Goal: Task Accomplishment & Management: Manage account settings

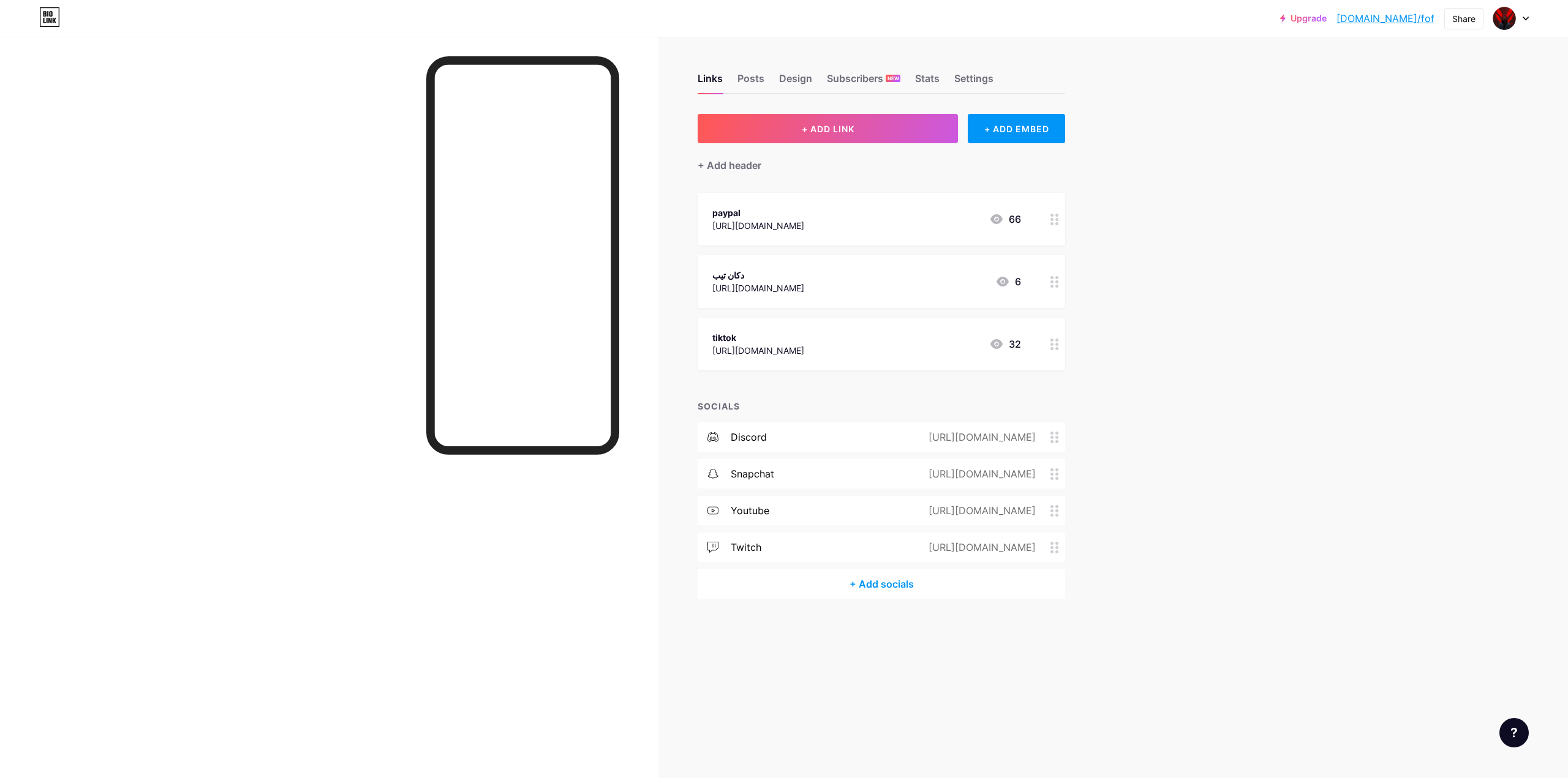
click at [773, 427] on div "discord [URL][DOMAIN_NAME]" at bounding box center [881, 437] width 367 height 29
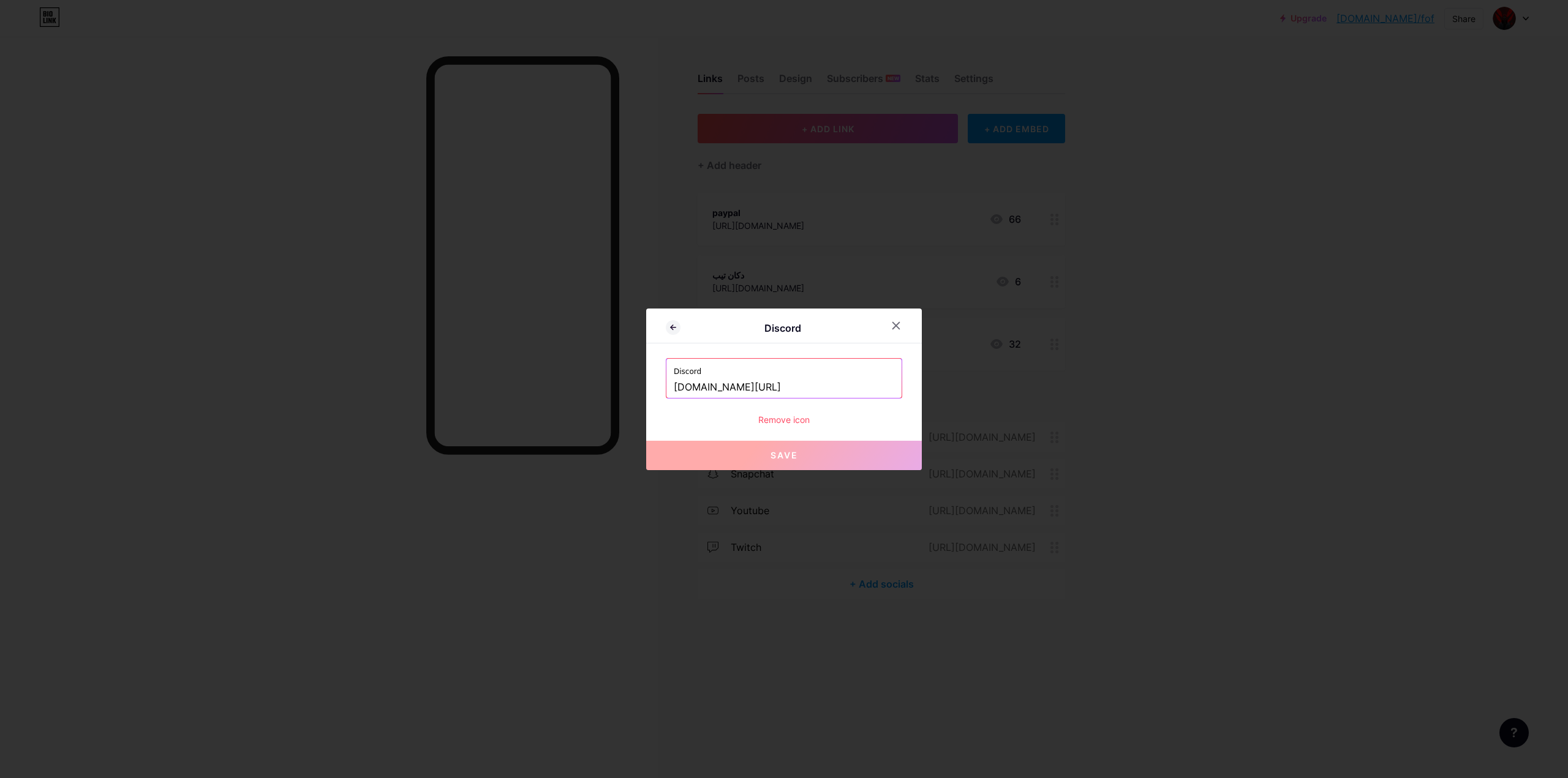
click at [790, 381] on input "[DOMAIN_NAME][URL]" at bounding box center [784, 387] width 221 height 21
paste input "[URL][DOMAIN_NAME]"
type input "[URL][DOMAIN_NAME]"
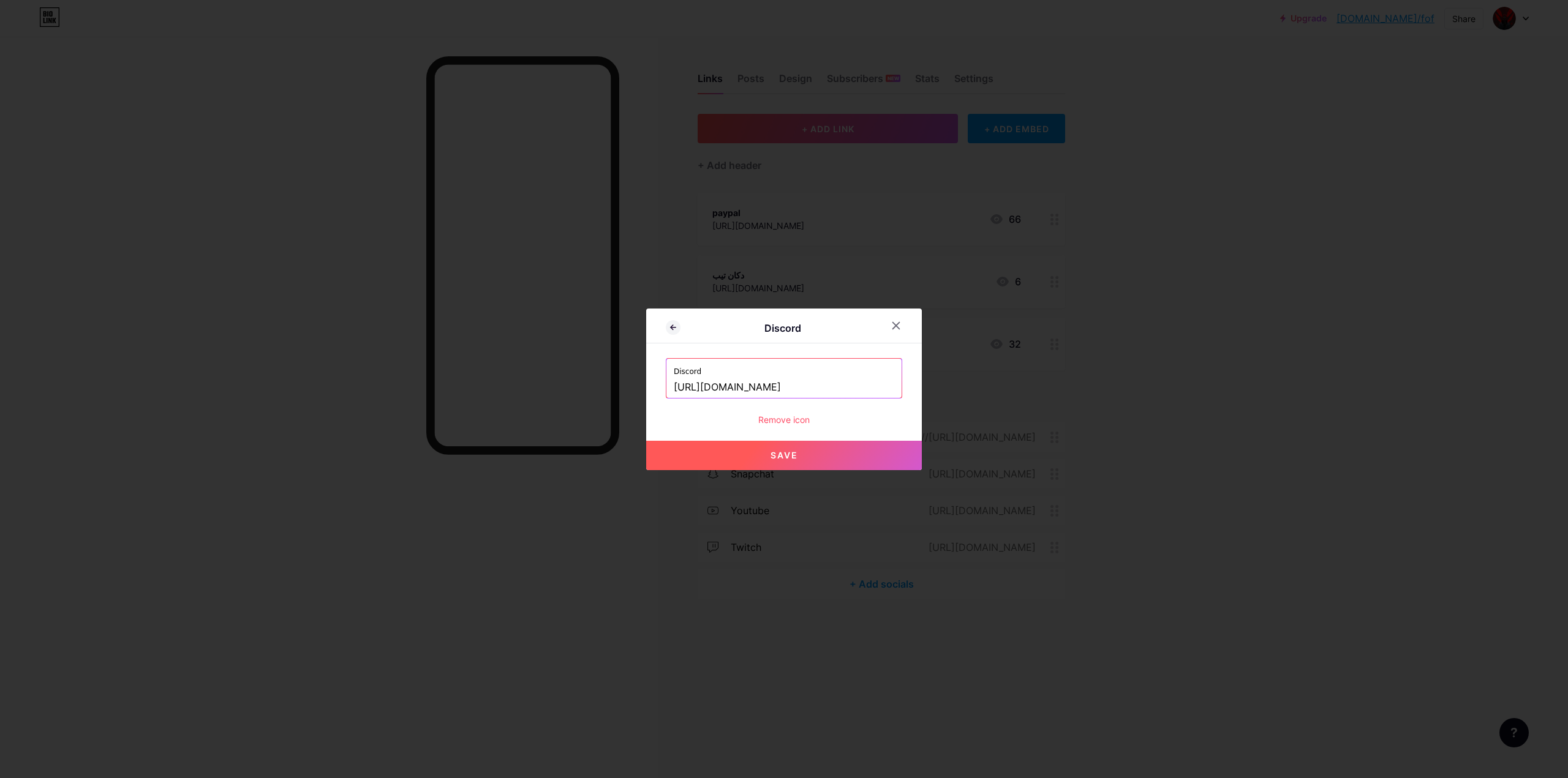
click at [799, 447] on button "Save" at bounding box center [784, 455] width 276 height 29
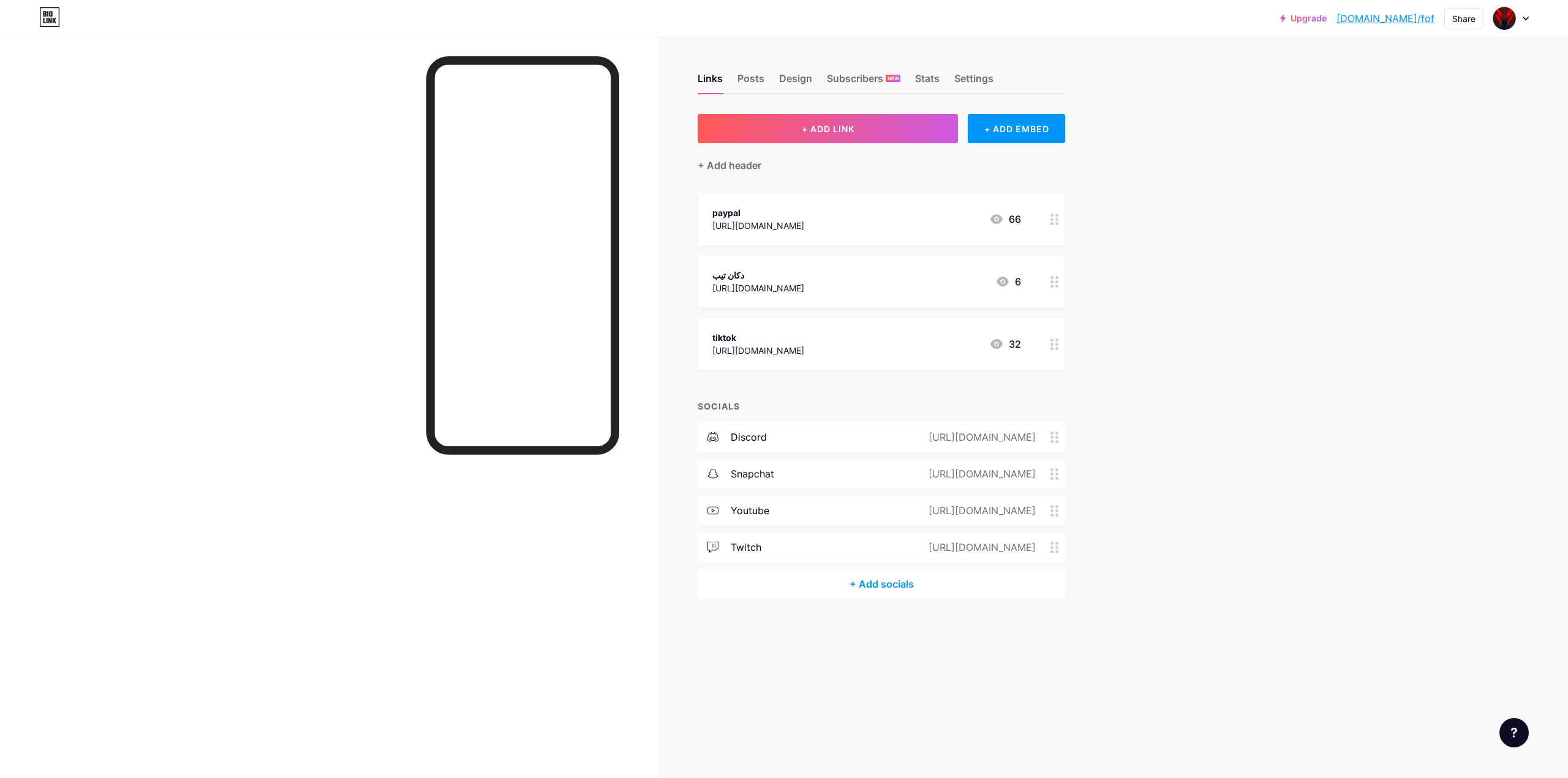
click at [539, 565] on div at bounding box center [523, 436] width 193 height 758
click at [846, 81] on div "Subscribers NEW" at bounding box center [864, 82] width 74 height 22
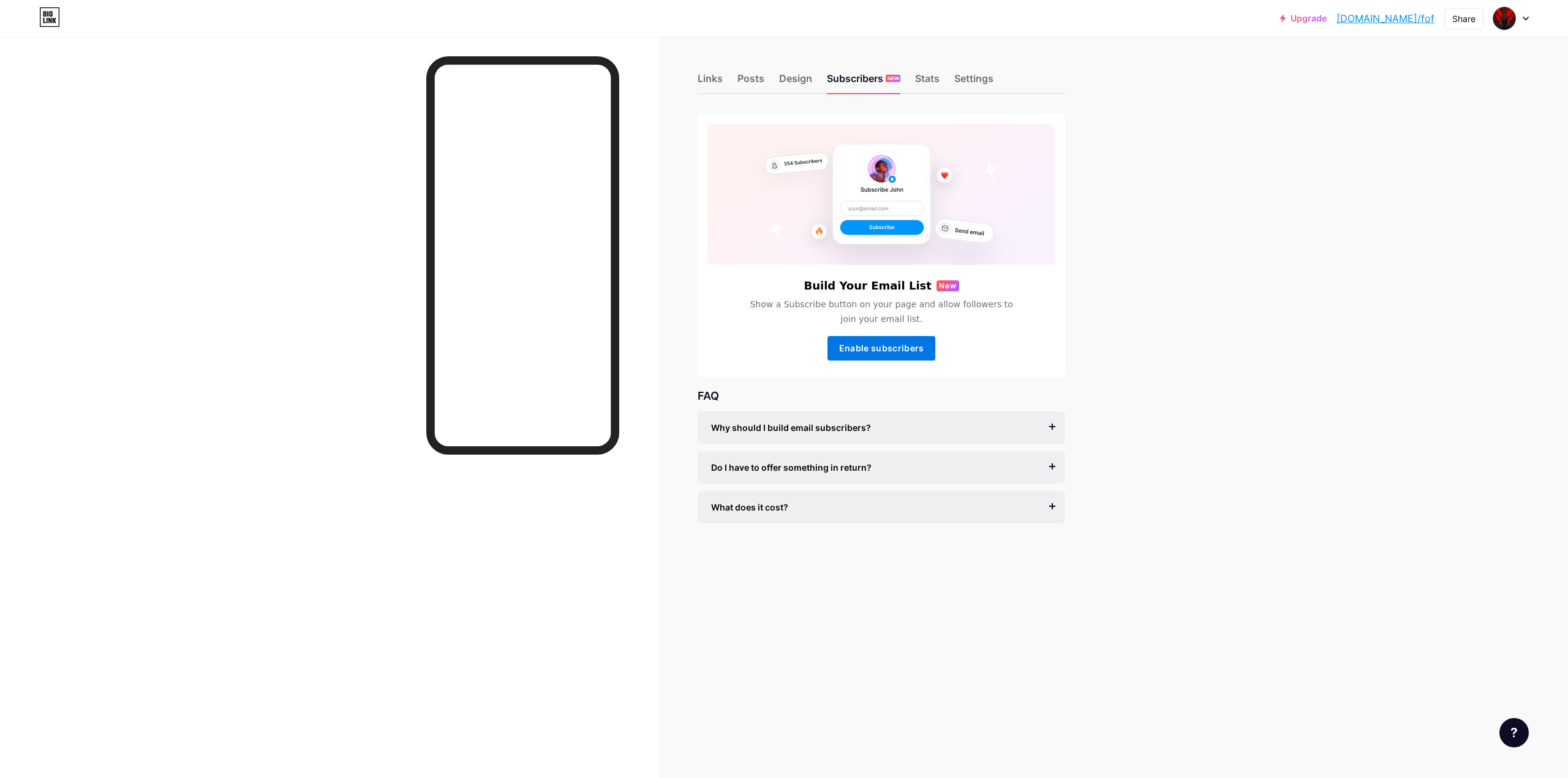
click at [911, 348] on span "Enable subscribers" at bounding box center [881, 348] width 85 height 10
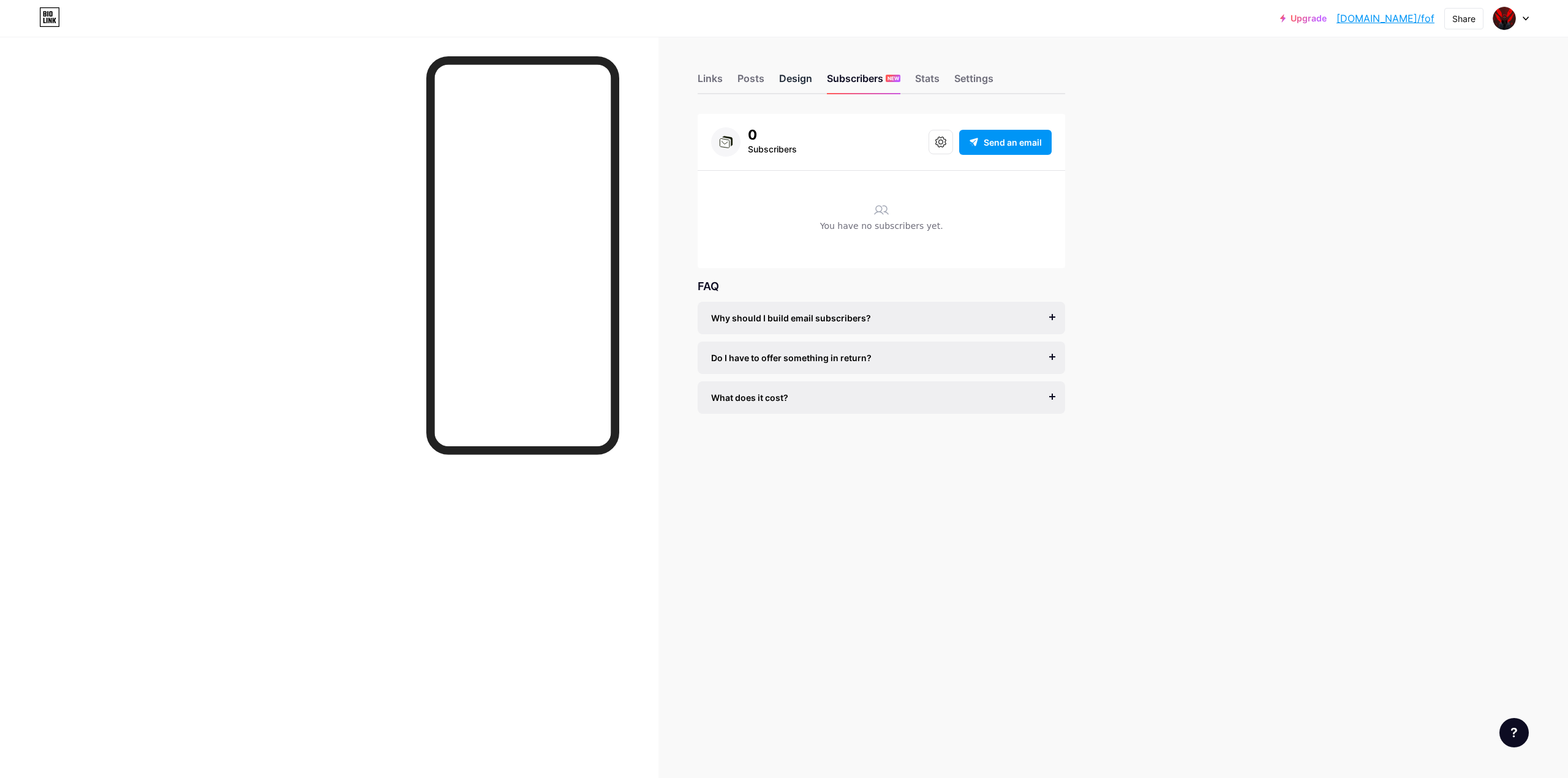
click at [786, 78] on div "Design" at bounding box center [795, 82] width 33 height 22
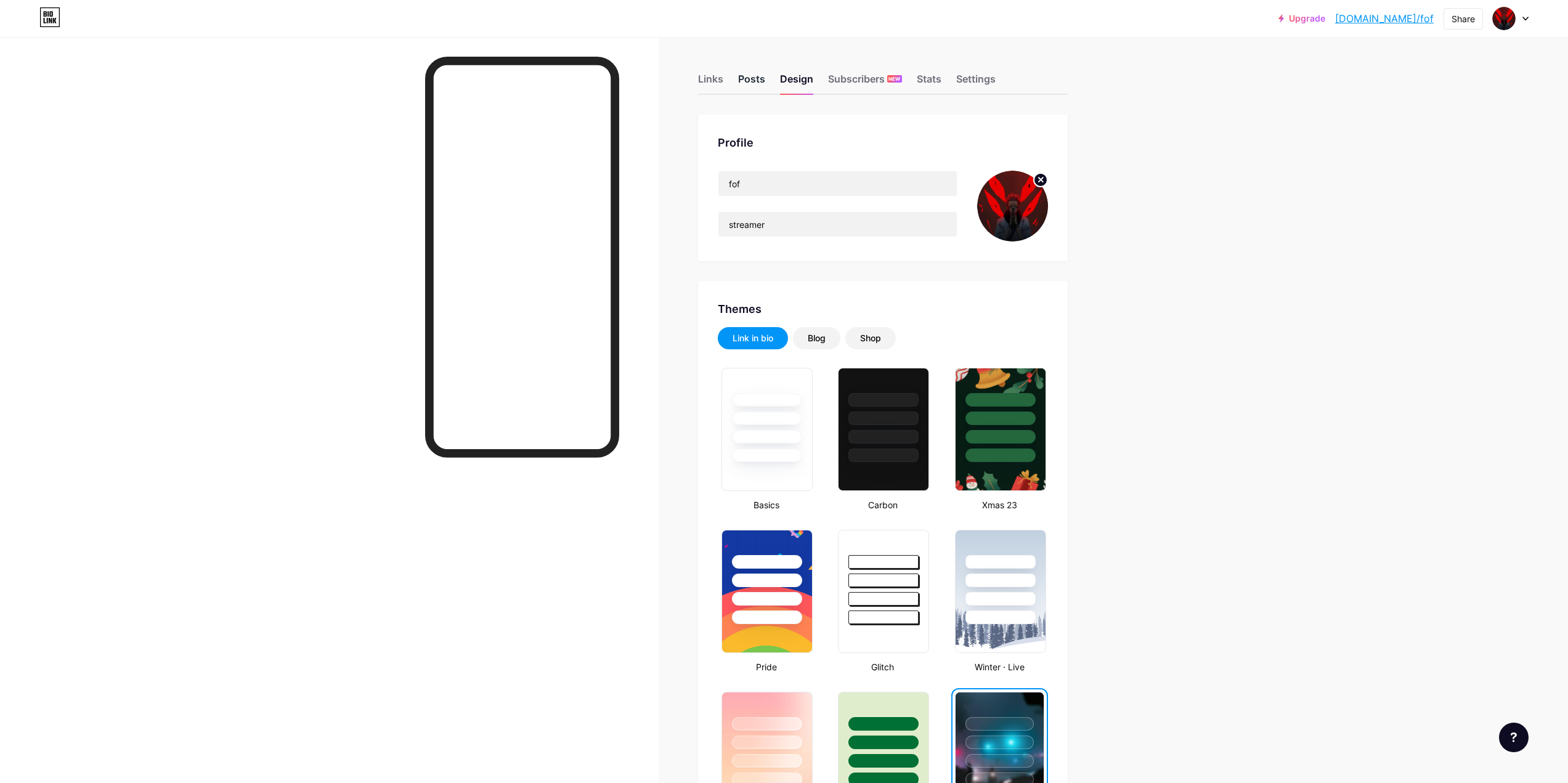
click at [754, 90] on div "Posts" at bounding box center [752, 83] width 27 height 22
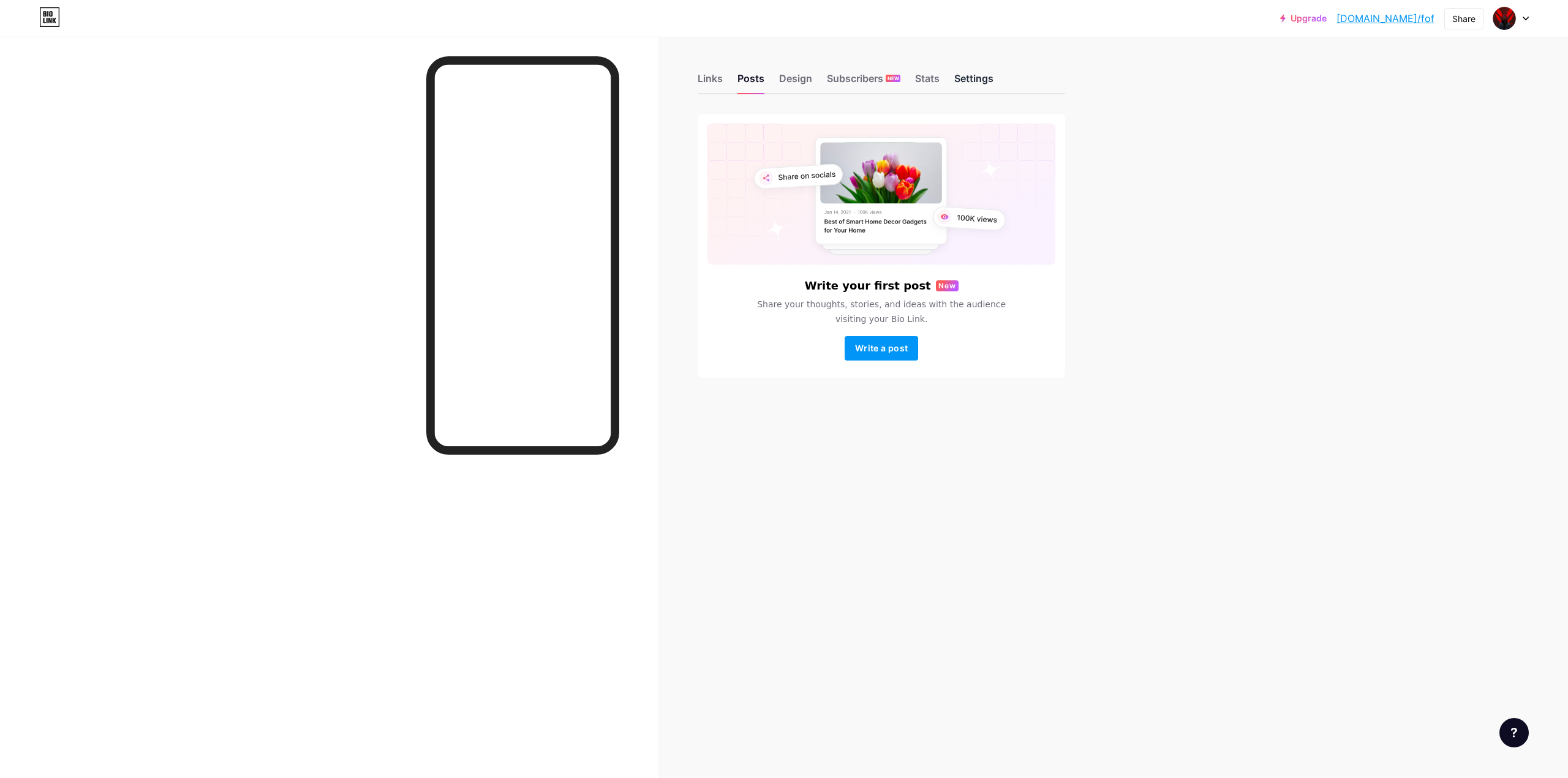
click at [980, 78] on div "Settings" at bounding box center [974, 82] width 39 height 22
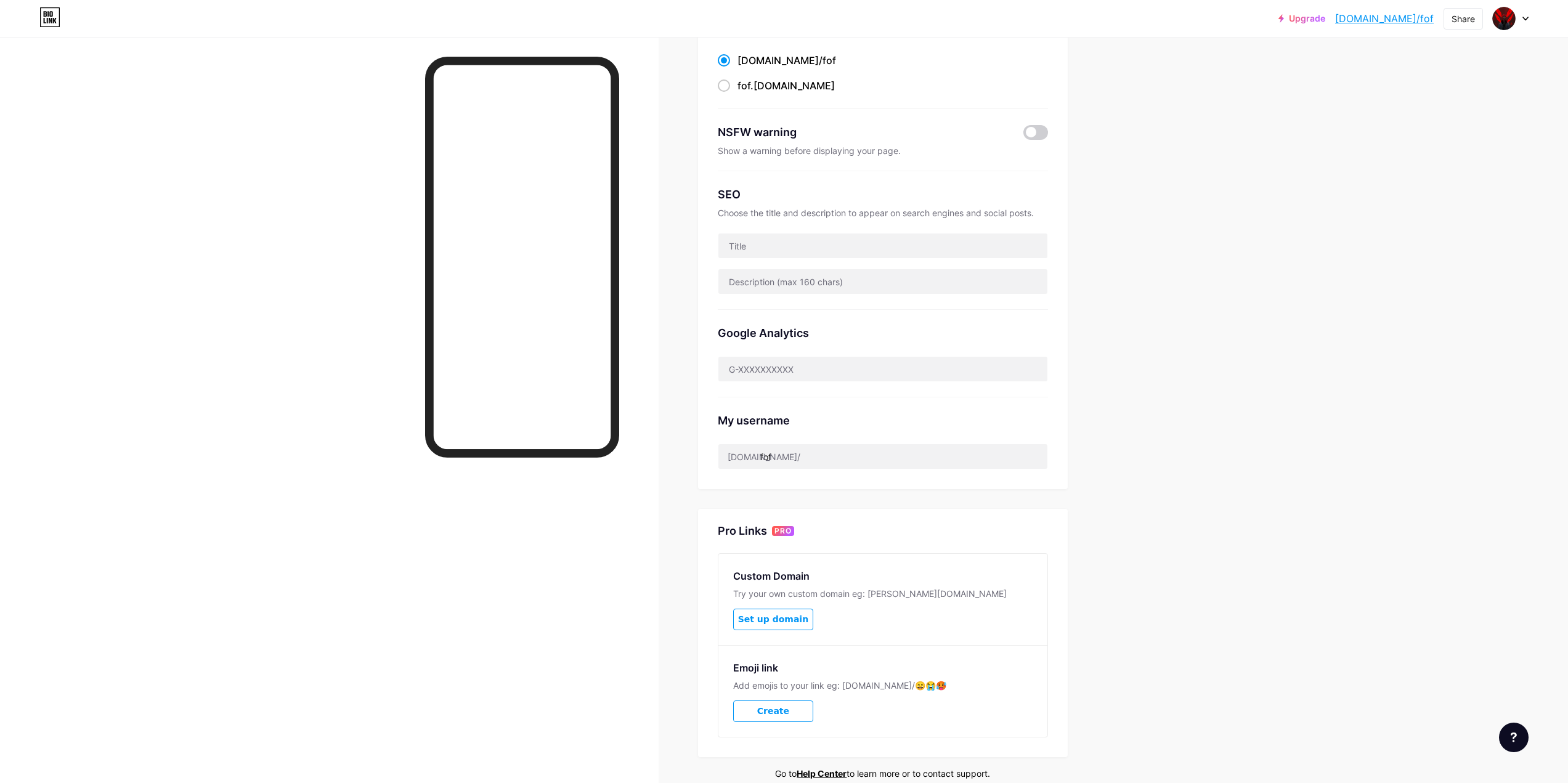
scroll to position [181, 0]
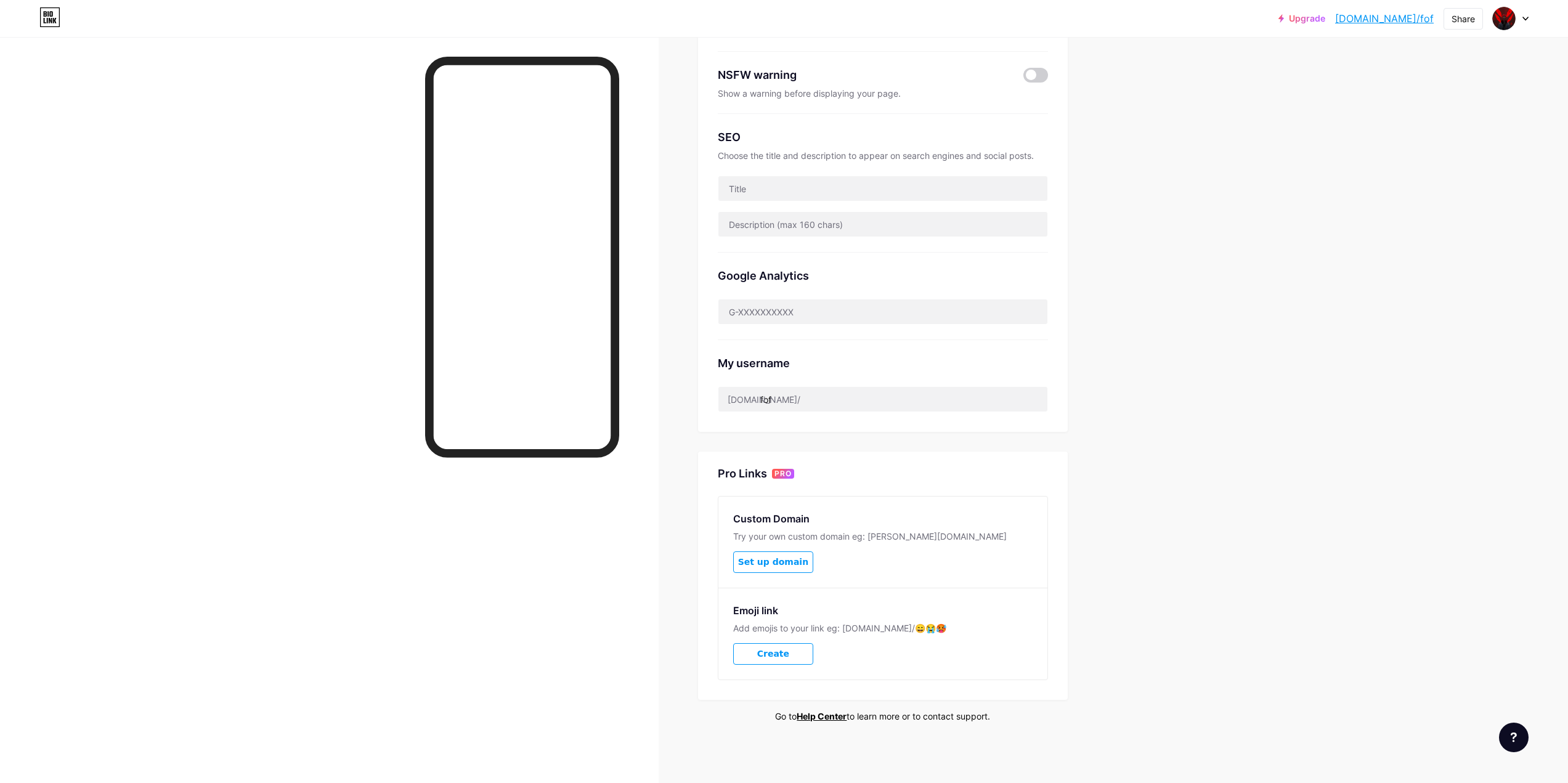
click at [790, 649] on span "Create" at bounding box center [773, 654] width 32 height 10
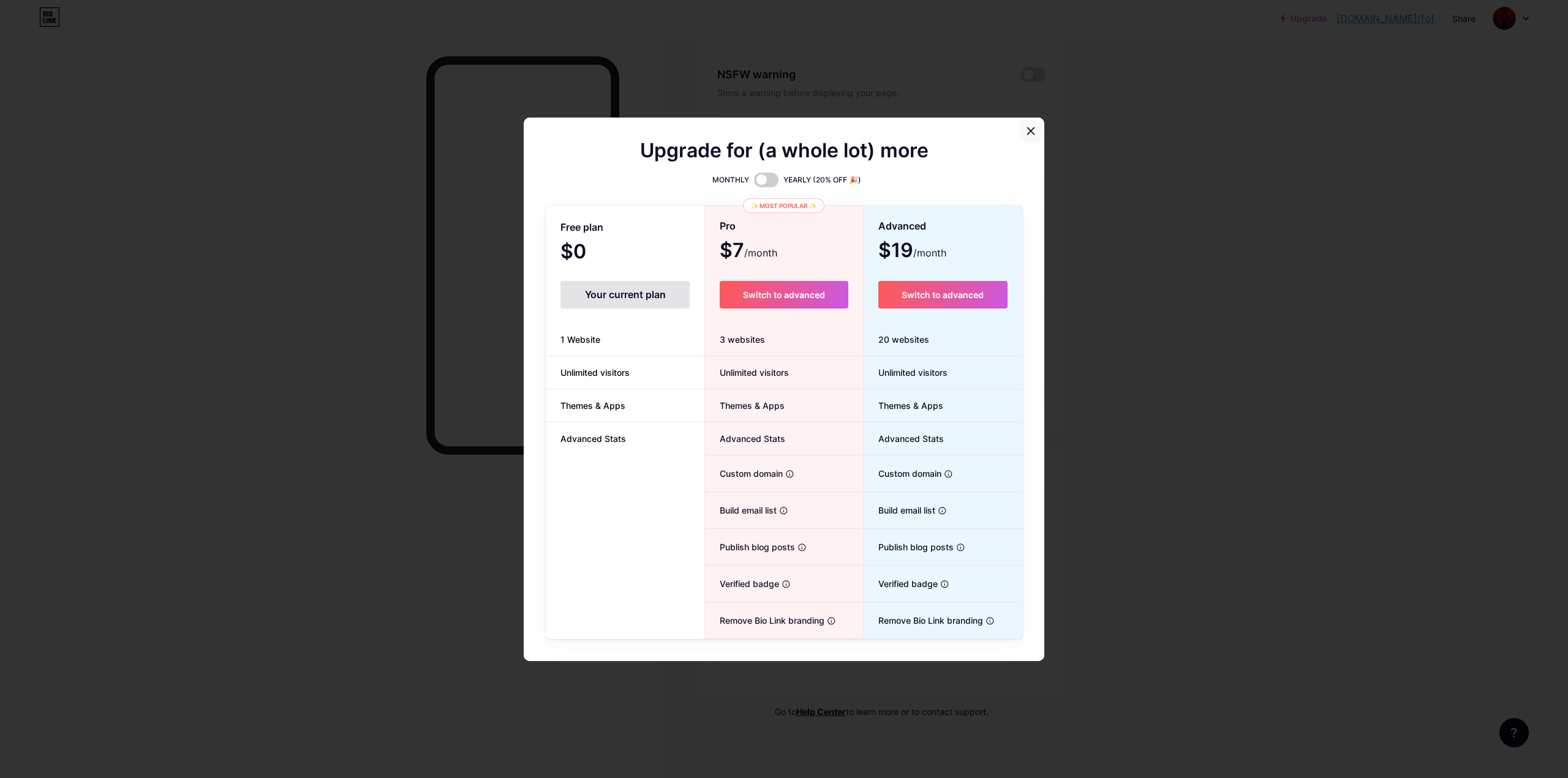
click at [1021, 128] on div at bounding box center [1031, 131] width 22 height 22
